Goal: Task Accomplishment & Management: Manage account settings

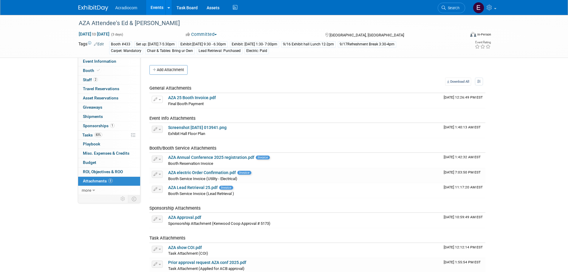
click at [87, 10] on img at bounding box center [93, 8] width 30 height 6
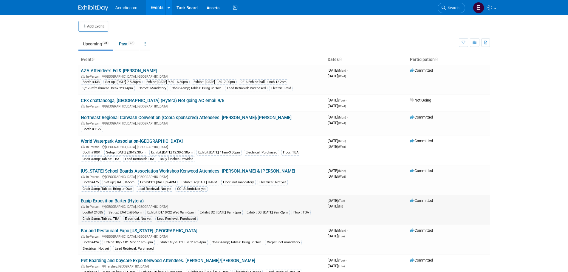
scroll to position [60, 0]
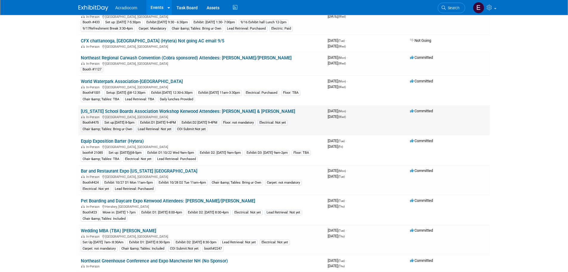
click at [138, 110] on link "[US_STATE] School Boards Association Workshop Kenwood Attendees: [PERSON_NAME] …" at bounding box center [188, 111] width 214 height 5
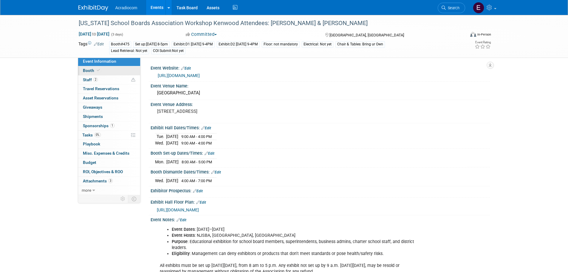
click at [123, 70] on link "Booth" at bounding box center [109, 70] width 62 height 9
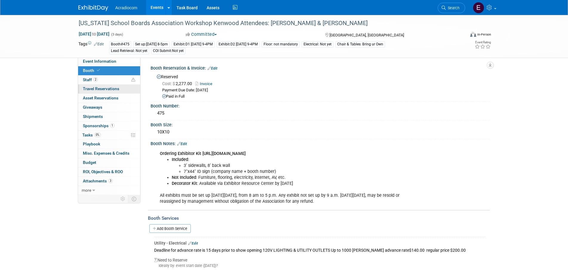
click at [119, 88] on span "Travel Reservations 0" at bounding box center [101, 88] width 36 height 5
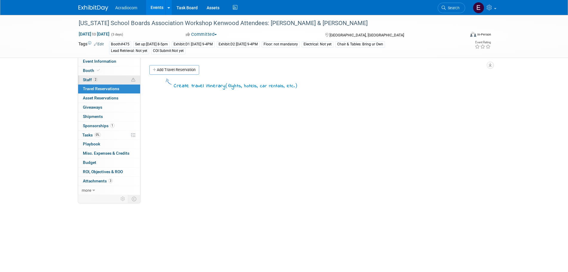
click at [120, 84] on link "2 Staff 2" at bounding box center [109, 79] width 62 height 9
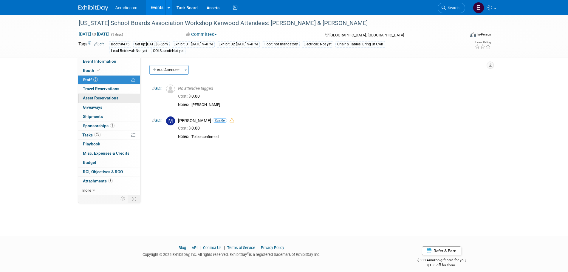
click at [119, 96] on link "0 Asset Reservations 0" at bounding box center [109, 98] width 62 height 9
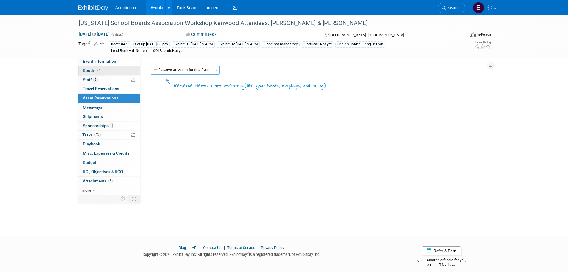
click at [120, 69] on link "Booth" at bounding box center [109, 70] width 62 height 9
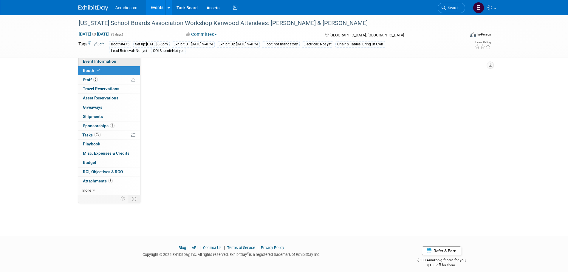
click at [121, 58] on link "Event Information" at bounding box center [109, 61] width 62 height 9
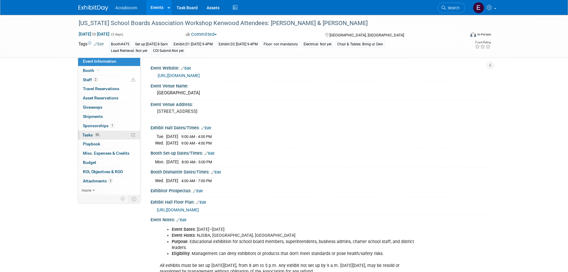
click at [109, 138] on link "0% Tasks 0%" at bounding box center [109, 135] width 62 height 9
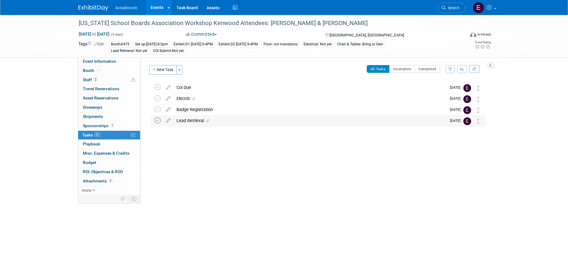
click at [156, 121] on icon at bounding box center [158, 120] width 6 height 6
click at [103, 43] on link "Edit" at bounding box center [99, 44] width 10 height 4
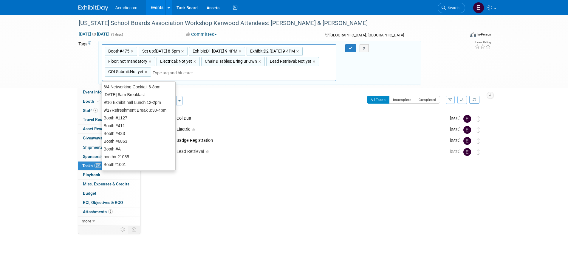
click at [285, 63] on span "Lead Retrieval: Not yet" at bounding box center [290, 61] width 43 height 6
type input "Lead Retrieval: Not yet"
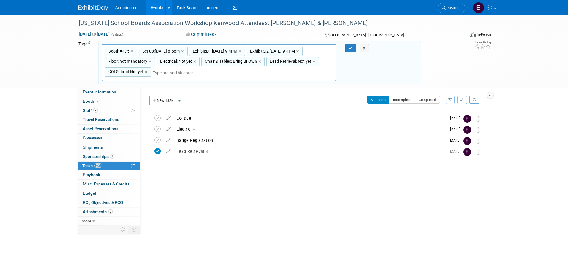
click at [285, 63] on span "Lead Retrieval: Not yet" at bounding box center [290, 61] width 43 height 6
type input "Lead Retrieval: Not yet"
click at [310, 62] on input "Lead Retrieval: Not yet" at bounding box center [290, 62] width 48 height 6
type input "Lead Retrieval: Purchased"
type input "Booth#475, Set up:[DATE] 8-5pm, Exhibit:D1 [DATE] 9-4PM, Exhibit:D2 [DATE] 9-4P…"
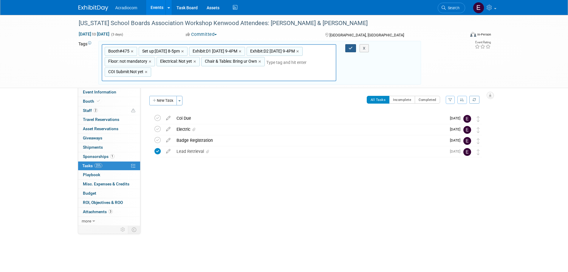
click at [350, 47] on icon "button" at bounding box center [351, 48] width 4 height 4
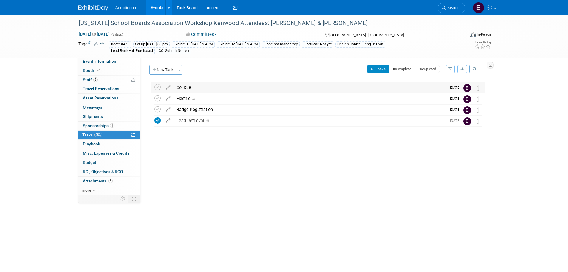
click at [219, 90] on div "Coi Due" at bounding box center [310, 87] width 273 height 10
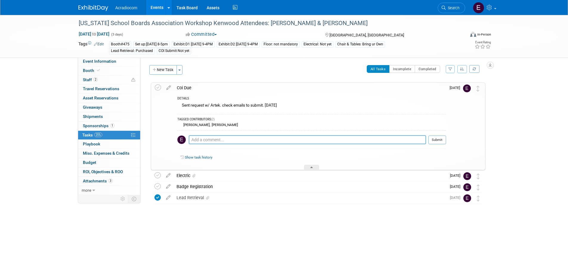
click at [216, 139] on textarea at bounding box center [307, 139] width 237 height 9
type textarea "emailed wait to upload 9/9"
click at [439, 141] on button "Submit" at bounding box center [438, 139] width 18 height 9
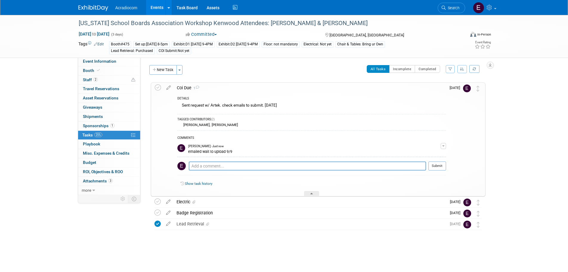
click at [534, 99] on div "[US_STATE] School Boards Association Workshop Kenwood Attendees: [PERSON_NAME] …" at bounding box center [284, 140] width 568 height 251
click at [98, 69] on icon at bounding box center [98, 70] width 3 height 3
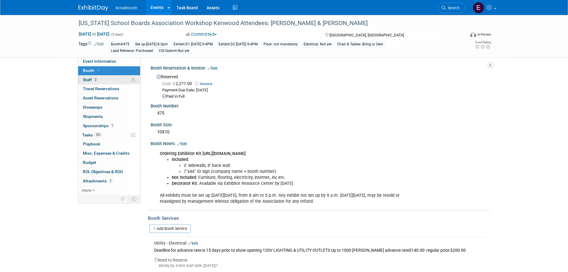
click at [101, 78] on link "2 Staff 2" at bounding box center [109, 79] width 62 height 9
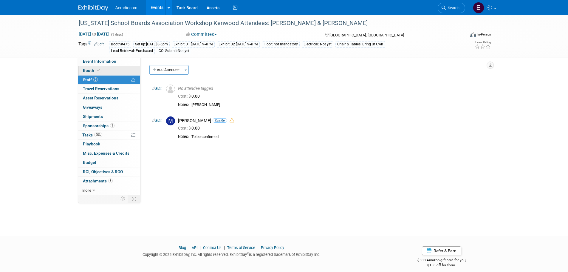
click at [115, 68] on link "Booth" at bounding box center [109, 70] width 62 height 9
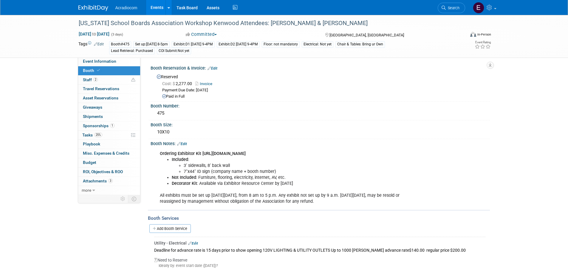
scroll to position [89, 0]
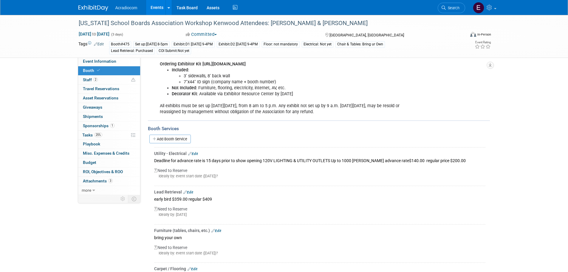
click at [191, 187] on td "Lead Retrieval Edit early bird $359.00 regular $409 Need to Reserve Ideally by:…" at bounding box center [319, 205] width 331 height 38
click at [191, 190] on link "Edit" at bounding box center [188, 192] width 10 height 4
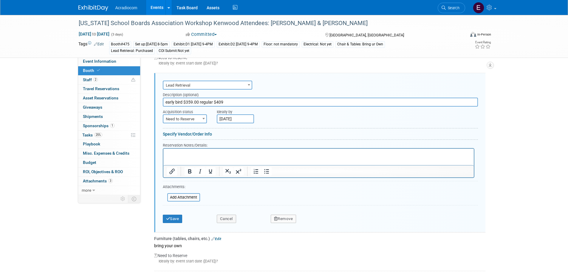
scroll to position [0, 0]
click at [214, 155] on p "Rich Text Area. Press ALT-0 for help." at bounding box center [319, 154] width 304 height 6
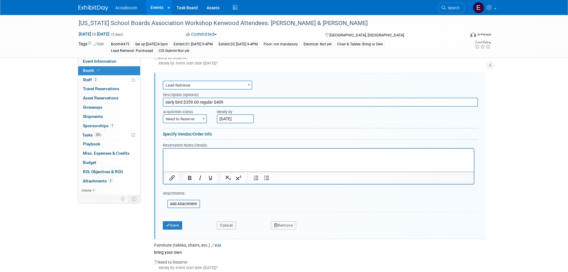
click at [189, 122] on span "Need to Reserve" at bounding box center [184, 119] width 43 height 8
select select "2"
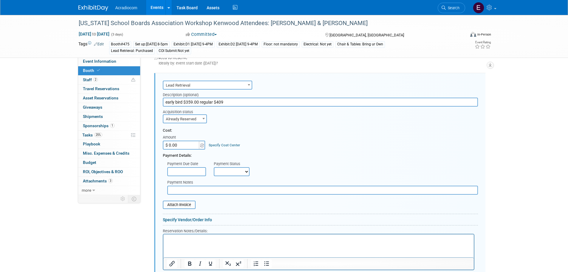
click at [182, 146] on input "$ 0.00" at bounding box center [181, 144] width 37 height 9
click at [205, 147] on span at bounding box center [202, 144] width 7 height 9
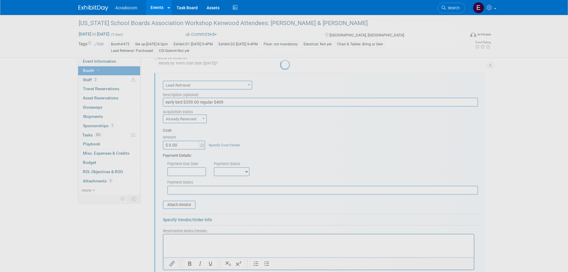
click at [280, 149] on div at bounding box center [284, 136] width 8 height 272
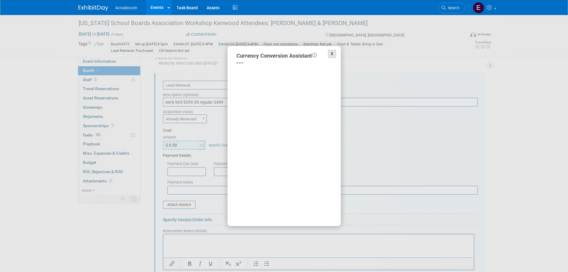
select select "2"
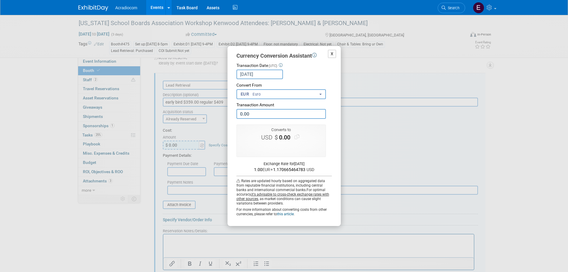
click at [330, 53] on button "X" at bounding box center [332, 54] width 8 height 8
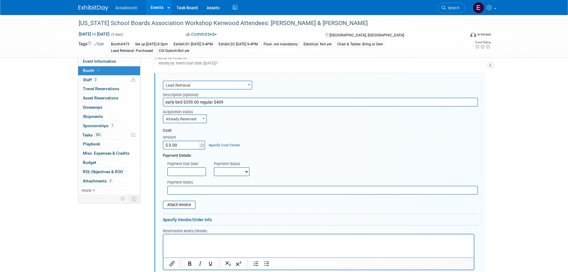
click at [187, 144] on input "$ 0.00" at bounding box center [181, 144] width 37 height 9
type input "$ 369.77"
click at [177, 169] on input "text" at bounding box center [186, 171] width 39 height 9
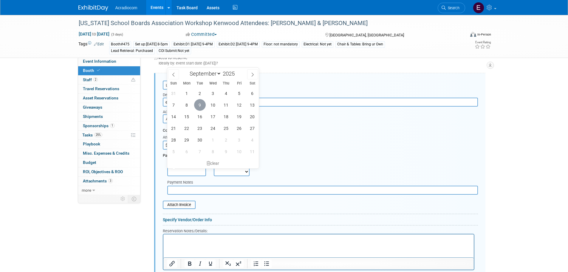
click at [203, 105] on span "9" at bounding box center [200, 105] width 12 height 12
type input "[DATE]"
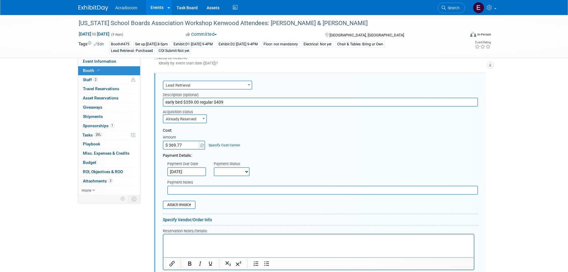
click at [220, 174] on select "Not Paid Yet Partially Paid Paid in Full" at bounding box center [232, 171] width 36 height 9
select select "1"
click at [214, 167] on select "Not Paid Yet Partially Paid Paid in Full" at bounding box center [232, 171] width 36 height 9
click at [184, 206] on input "file" at bounding box center [159, 204] width 71 height 7
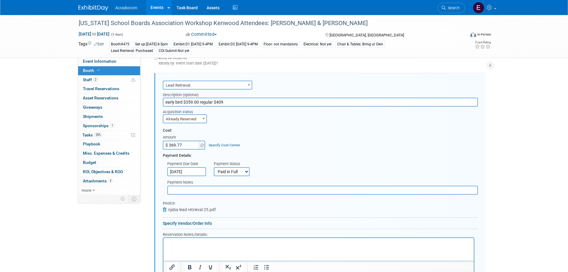
scroll to position [262, 0]
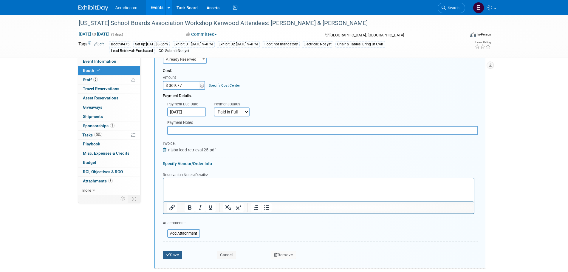
click at [169, 255] on icon "submit" at bounding box center [168, 255] width 4 height 4
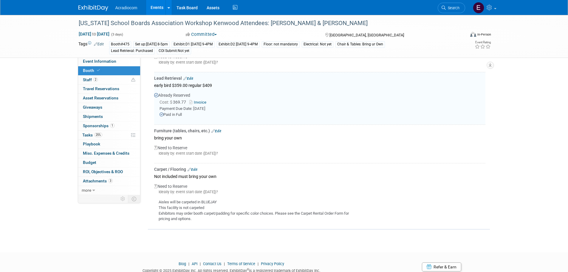
scroll to position [202, 0]
click at [104, 12] on div "Acradiocom Events Add Event Bulk Upload Events Shareable Event Boards Recently …" at bounding box center [284, 7] width 412 height 15
click at [109, 7] on link at bounding box center [96, 5] width 37 height 5
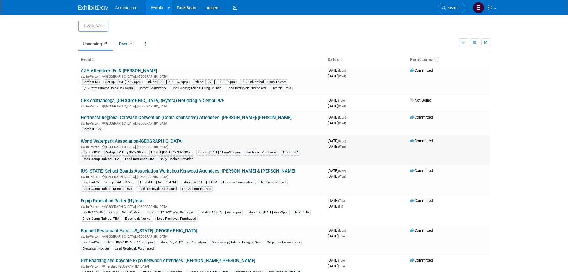
click at [117, 142] on link "World Waterpark Association-[GEOGRAPHIC_DATA]" at bounding box center [132, 140] width 102 height 5
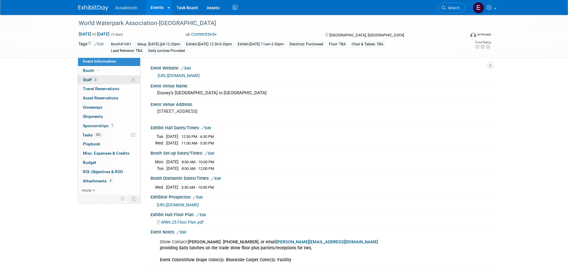
click at [103, 81] on link "2 Staff 2" at bounding box center [109, 79] width 62 height 9
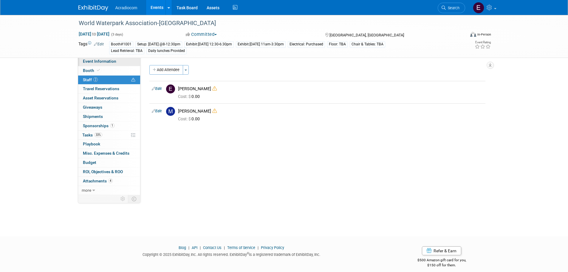
click at [92, 61] on span "Event Information" at bounding box center [99, 61] width 33 height 5
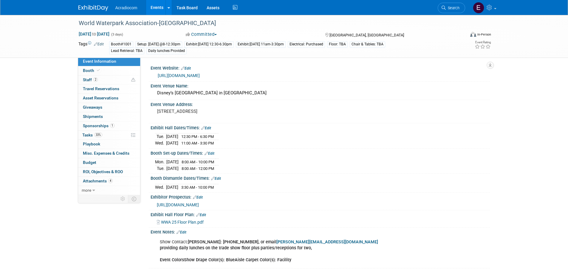
click at [101, 42] on link "Edit" at bounding box center [99, 44] width 10 height 4
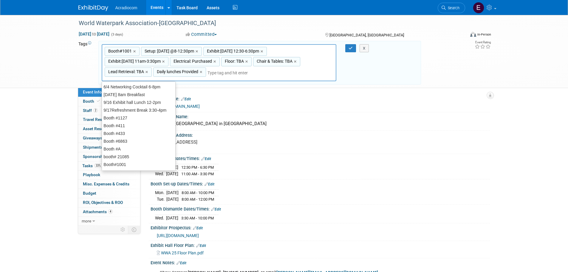
click at [127, 69] on span "Lead Retrieval: TBA" at bounding box center [125, 72] width 37 height 6
type input "Lead Retrieval: TBA"
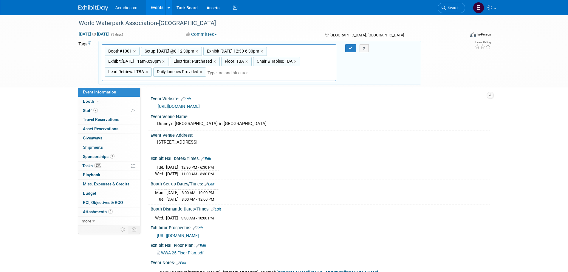
click at [127, 69] on span "Lead Retrieval: TBA" at bounding box center [125, 72] width 37 height 6
type input "Lead Retrieval: TBA"
click at [143, 71] on input "Lead Retrieval: TBA" at bounding box center [129, 73] width 48 height 6
type input "Lead Retrieval: PURCHASED"
click at [139, 85] on div "Lead Retrieval: Purchased" at bounding box center [130, 87] width 56 height 8
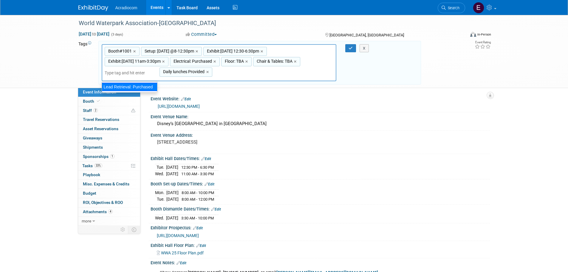
type input "Booth#1001, Setup: Tue 10/21 @8-12:30pm, Exhibit:10/21 Tue 12:30-6:30pm, Exhibi…"
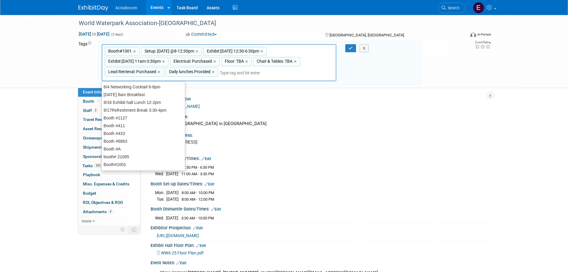
click at [260, 70] on input "text" at bounding box center [262, 73] width 84 height 6
click at [350, 44] on button "button" at bounding box center [350, 48] width 11 height 8
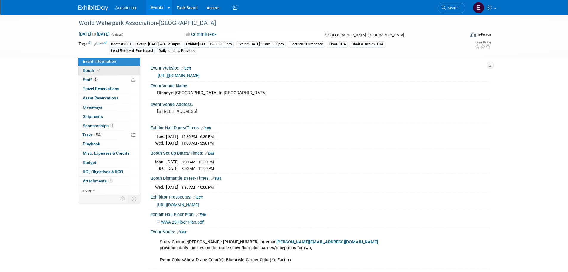
click at [115, 74] on link "Booth" at bounding box center [109, 70] width 62 height 9
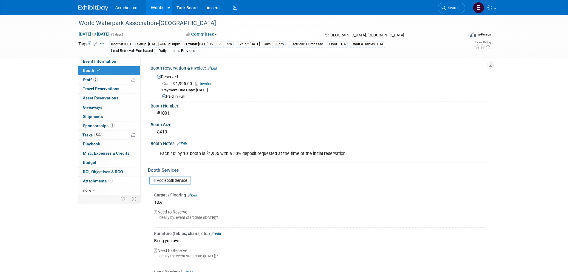
scroll to position [119, 0]
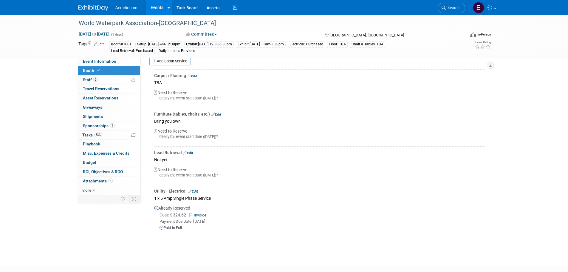
click at [190, 152] on link "Edit" at bounding box center [188, 153] width 10 height 4
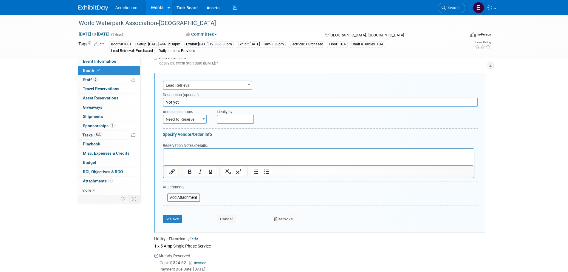
scroll to position [0, 0]
click at [197, 115] on span "Need to Reserve" at bounding box center [184, 119] width 43 height 8
select select "2"
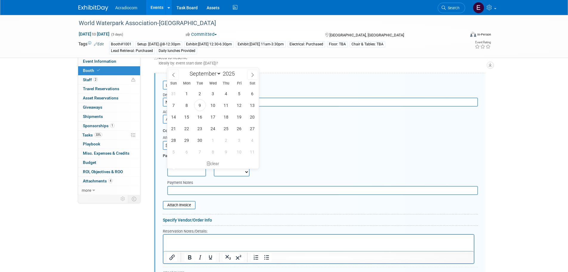
click at [201, 106] on span "9" at bounding box center [200, 105] width 12 height 12
type input "[DATE]"
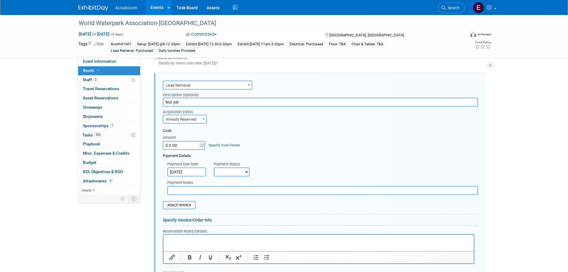
click at [225, 174] on select "Not Paid Yet Partially Paid Paid in Full" at bounding box center [232, 171] width 36 height 9
select select "1"
click at [214, 167] on select "Not Paid Yet Partially Paid Paid in Full" at bounding box center [232, 171] width 36 height 9
click at [184, 104] on input "Not yet" at bounding box center [320, 102] width 315 height 9
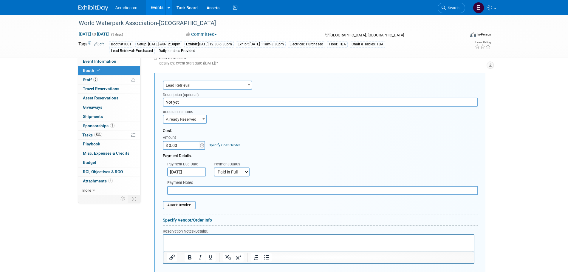
click at [184, 104] on input "Not yet" at bounding box center [320, 102] width 315 height 9
paste input "If you have any questions concerning your order or wish to make changes, contac…"
type input "If you have any questions concerning your order or wish to make changes, contac…"
click at [395, 101] on input "If you have any questions concerning your order or wish to make changes, contac…" at bounding box center [320, 102] width 315 height 9
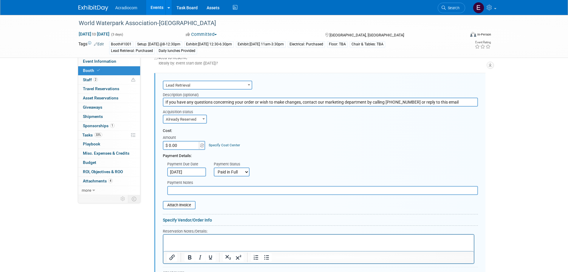
click at [395, 101] on input "If you have any questions concerning your order or wish to make changes, contac…" at bounding box center [320, 102] width 315 height 9
click at [221, 240] on p "Rich Text Area. Press ALT-0 for help." at bounding box center [319, 240] width 304 height 6
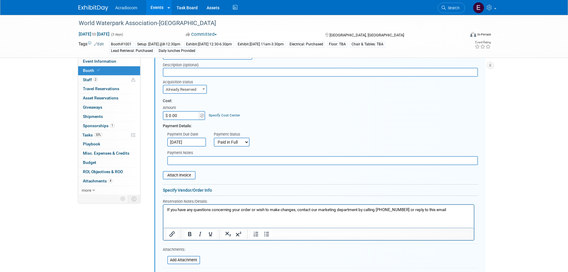
scroll to position [193, 0]
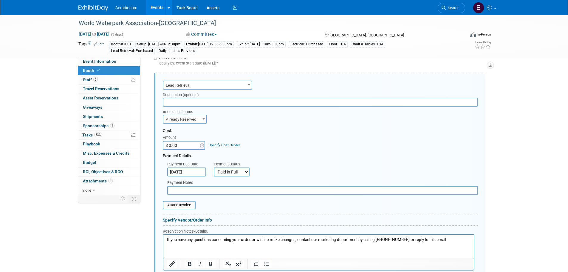
click at [208, 102] on input "text" at bounding box center [320, 102] width 315 height 9
click at [178, 109] on div "Acquisition status" at bounding box center [185, 110] width 45 height 8
click at [183, 98] on input "text" at bounding box center [320, 102] width 315 height 9
type input "1 lead access code purchased"
click at [166, 206] on input "file" at bounding box center [159, 204] width 71 height 7
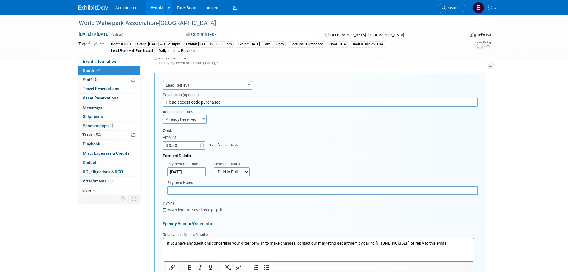
scroll to position [282, 0]
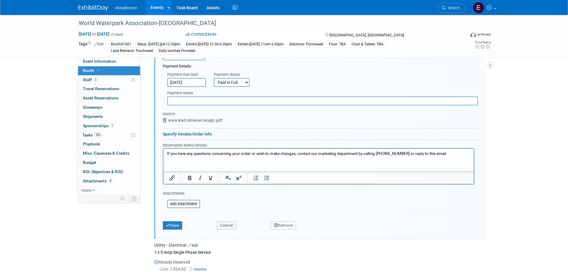
click at [171, 230] on div "Save Cancel Remove" at bounding box center [320, 223] width 315 height 18
click at [171, 225] on button "Save" at bounding box center [173, 225] width 20 height 8
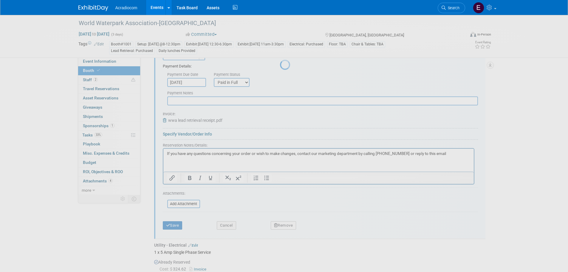
scroll to position [174, 0]
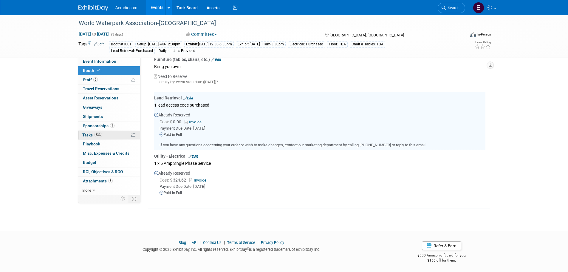
click at [101, 135] on span "33%" at bounding box center [98, 134] width 8 height 4
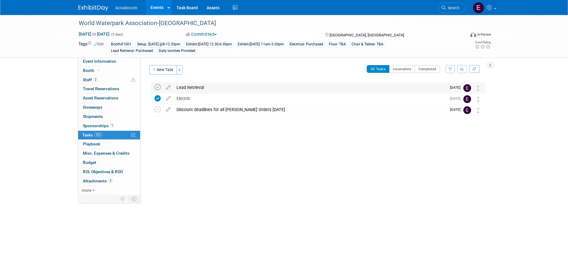
click at [159, 85] on icon at bounding box center [158, 87] width 6 height 6
click at [99, 6] on img at bounding box center [93, 8] width 30 height 6
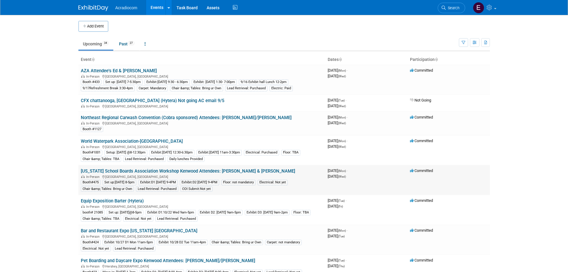
click at [106, 167] on td "[US_STATE] School Boards Association Workshop Kenwood Attendees: [PERSON_NAME] …" at bounding box center [201, 180] width 247 height 30
click at [106, 169] on link "[US_STATE] School Boards Association Workshop Kenwood Attendees: [PERSON_NAME] …" at bounding box center [188, 170] width 214 height 5
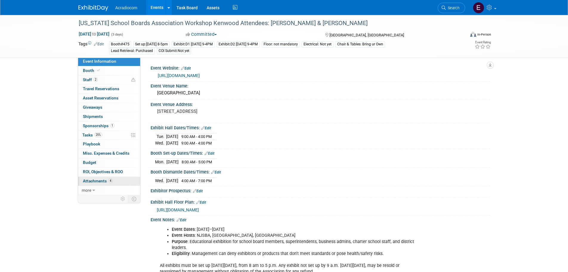
click at [102, 178] on span "Attachments 4" at bounding box center [98, 180] width 30 height 5
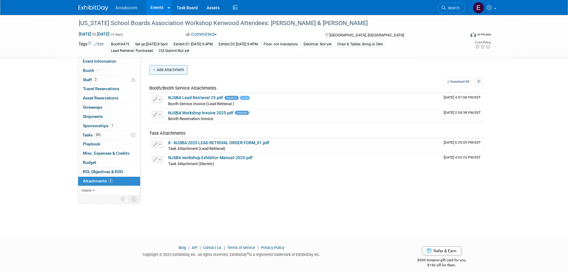
click at [159, 70] on button "Add Attachment" at bounding box center [168, 70] width 38 height 10
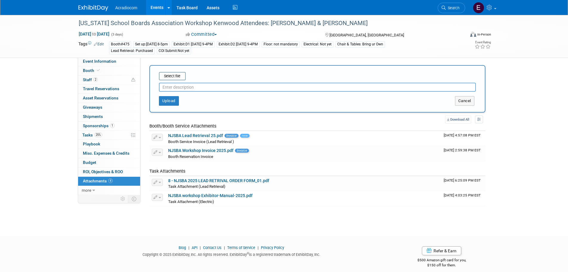
click at [184, 84] on input "text" at bounding box center [317, 87] width 317 height 9
type input "NJSBA COI"
click at [179, 73] on input "file" at bounding box center [149, 75] width 71 height 7
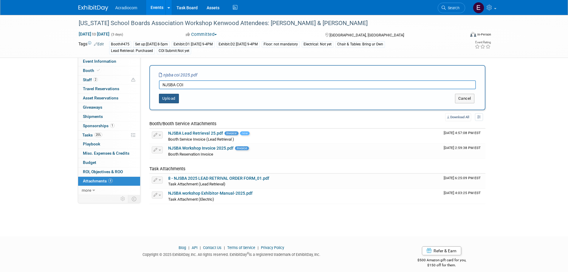
click at [164, 101] on button "Upload" at bounding box center [169, 99] width 20 height 10
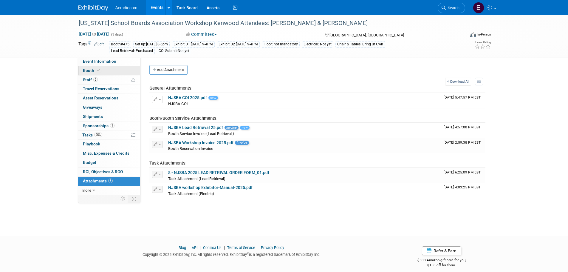
click at [110, 69] on link "Booth" at bounding box center [109, 70] width 62 height 9
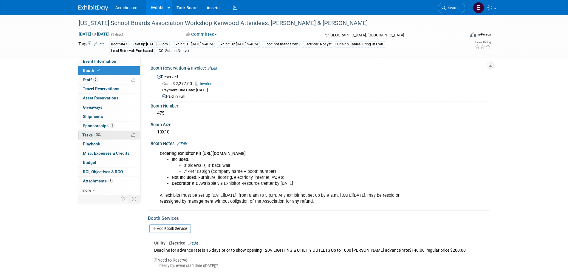
click at [105, 138] on link "25% Tasks 25%" at bounding box center [109, 135] width 62 height 9
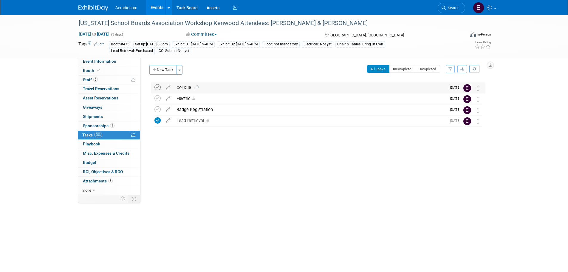
click at [159, 86] on icon at bounding box center [158, 87] width 6 height 6
